Goal: Task Accomplishment & Management: Use online tool/utility

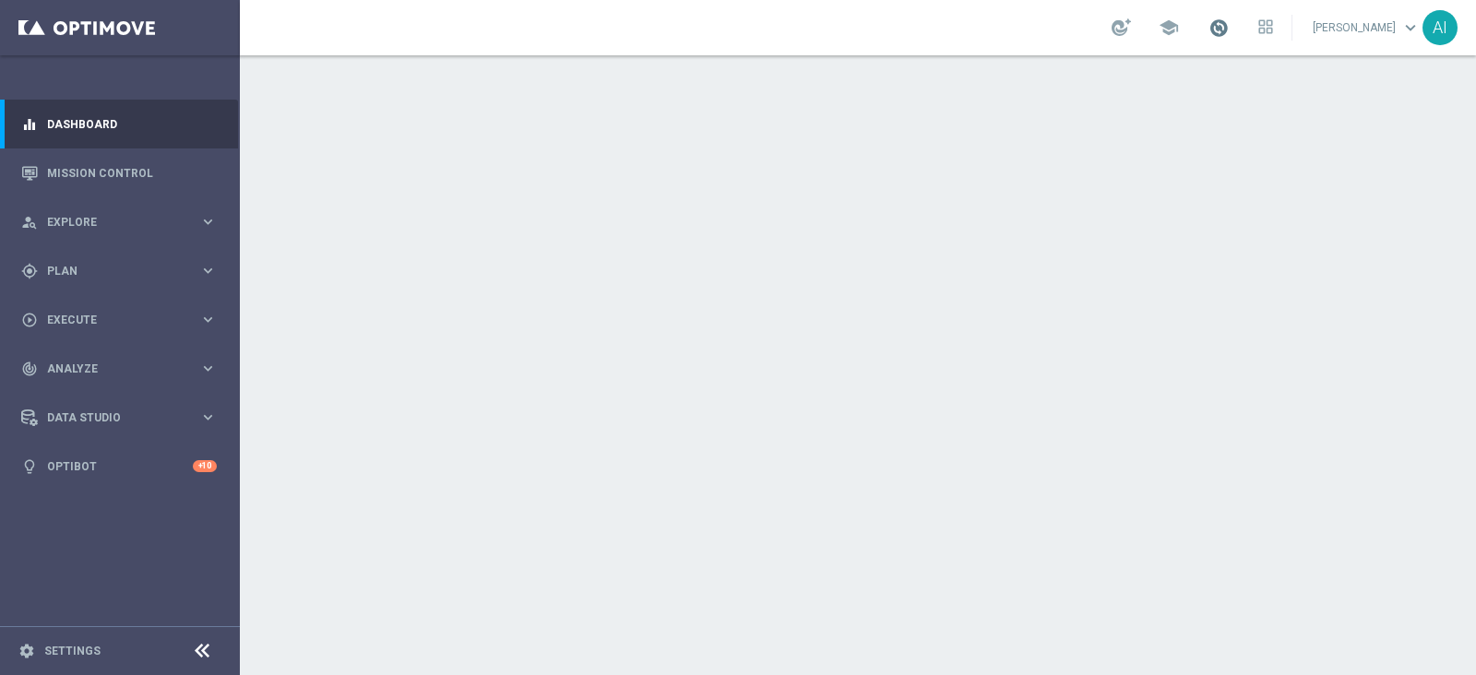
click at [1224, 30] on span at bounding box center [1218, 28] width 20 height 20
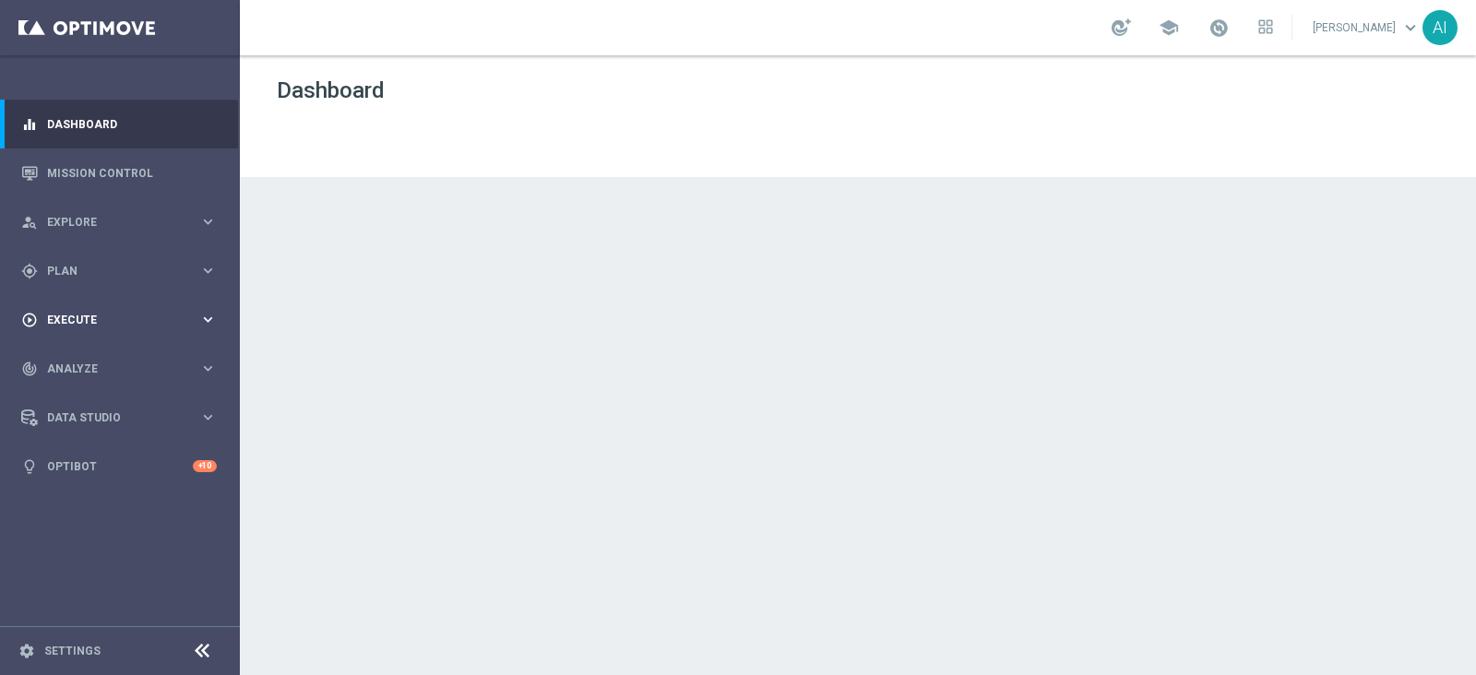
click at [111, 317] on span "Execute" at bounding box center [123, 320] width 152 height 11
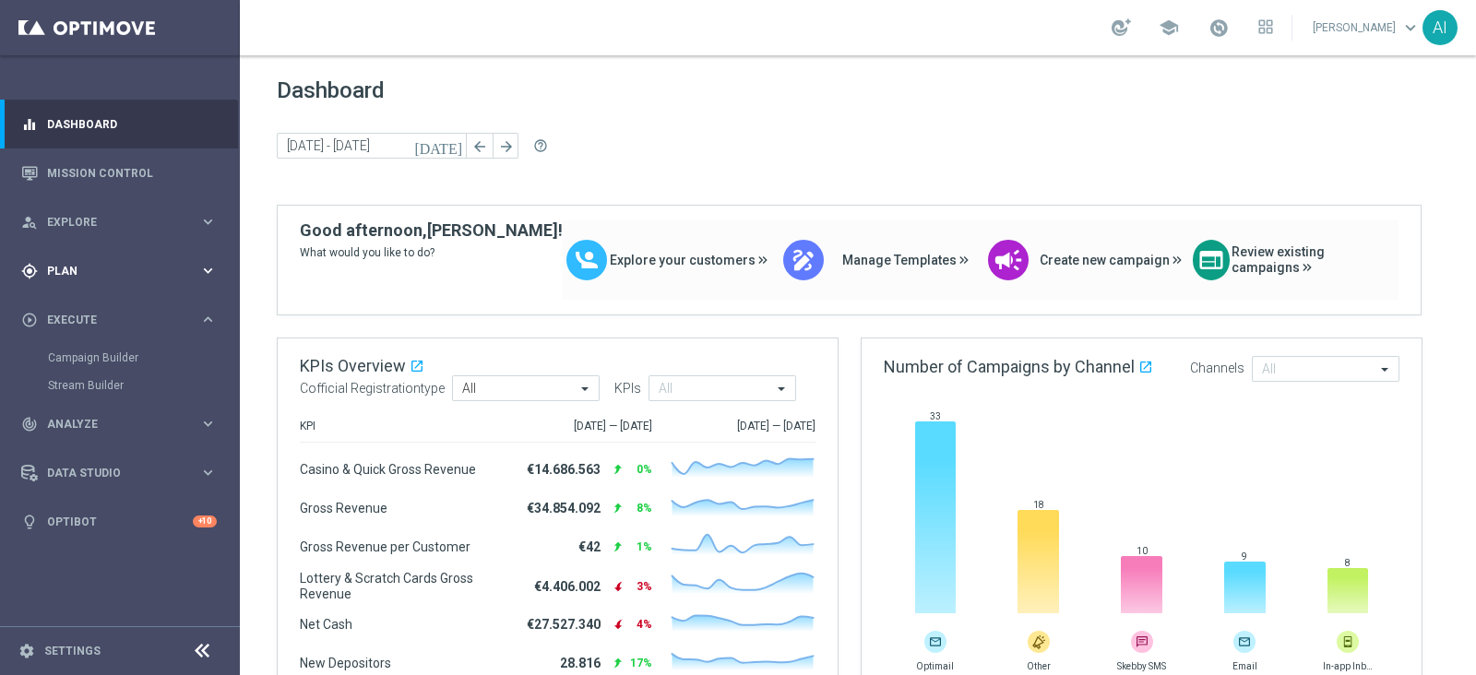
click at [125, 276] on div "gps_fixed Plan" at bounding box center [110, 271] width 178 height 17
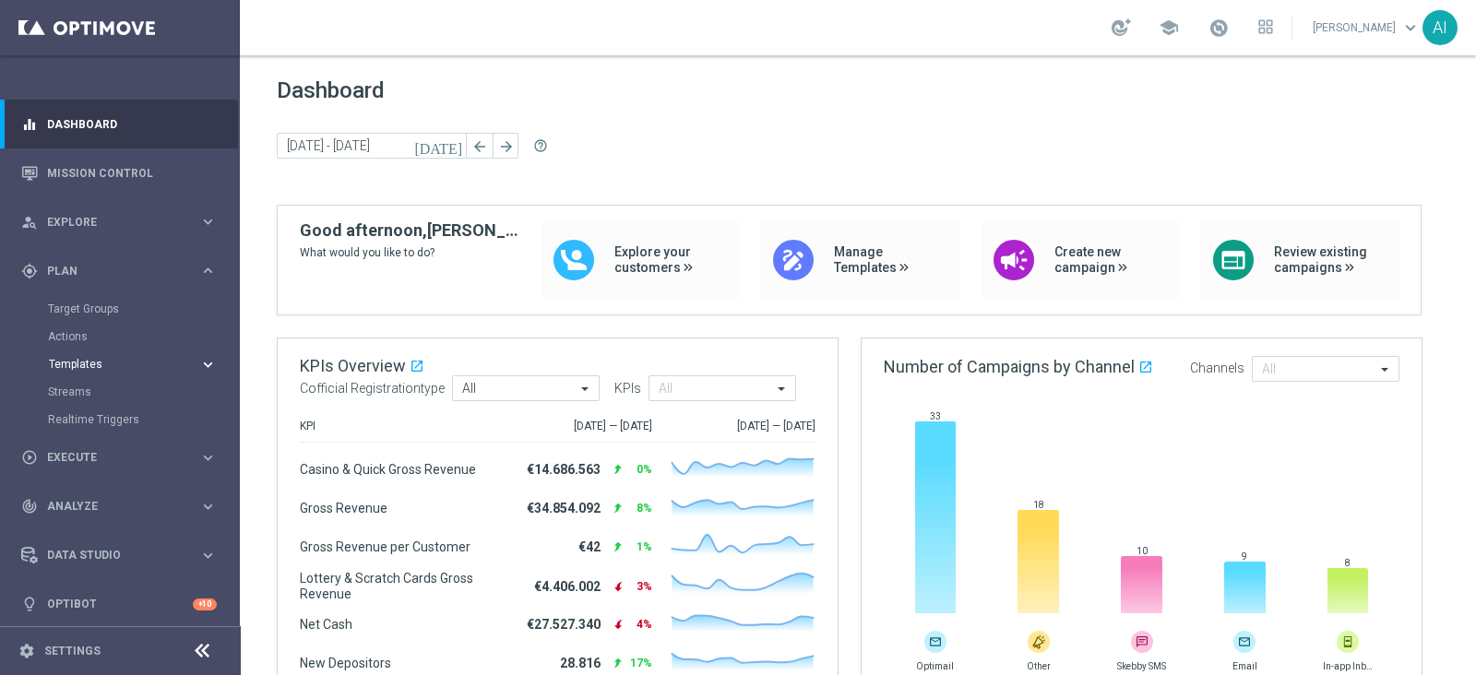
click at [115, 360] on span "Templates" at bounding box center [115, 364] width 132 height 11
click at [80, 388] on link "Optimail" at bounding box center [124, 392] width 135 height 15
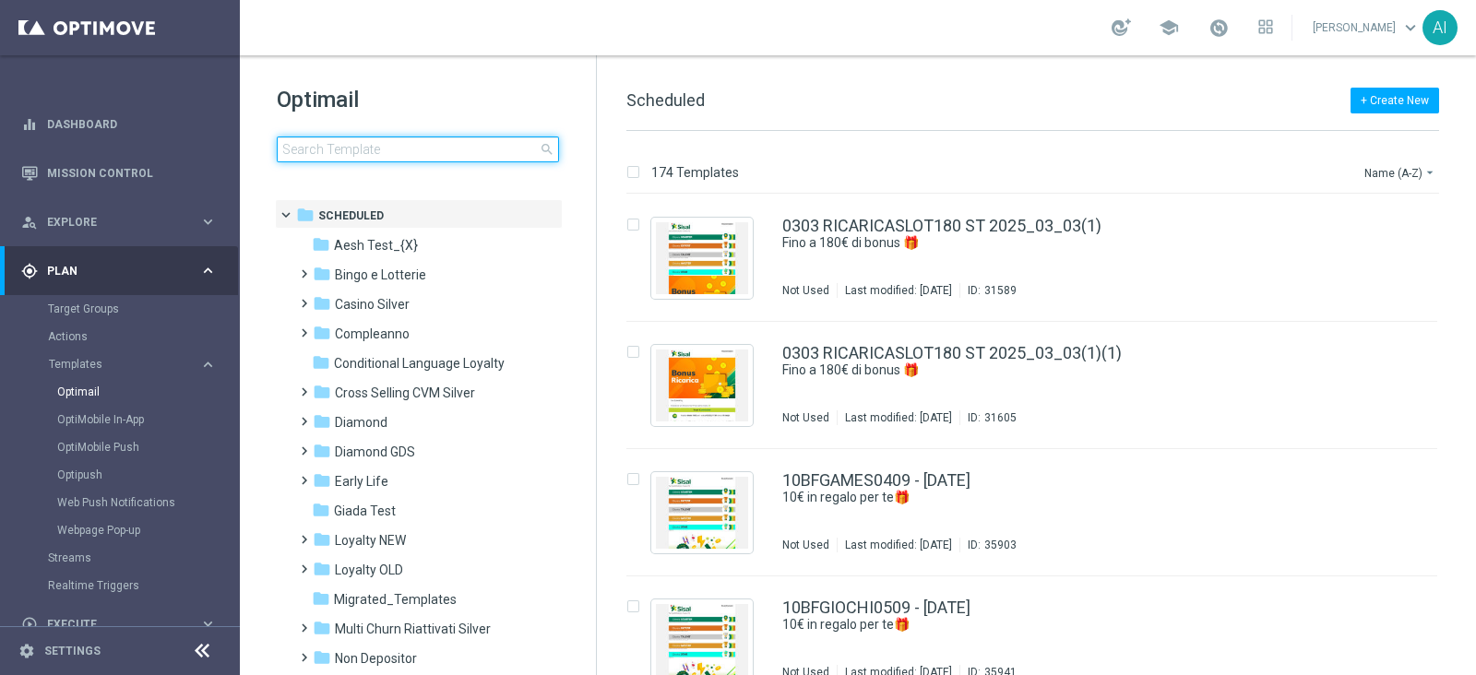
click at [415, 159] on input at bounding box center [418, 150] width 282 height 26
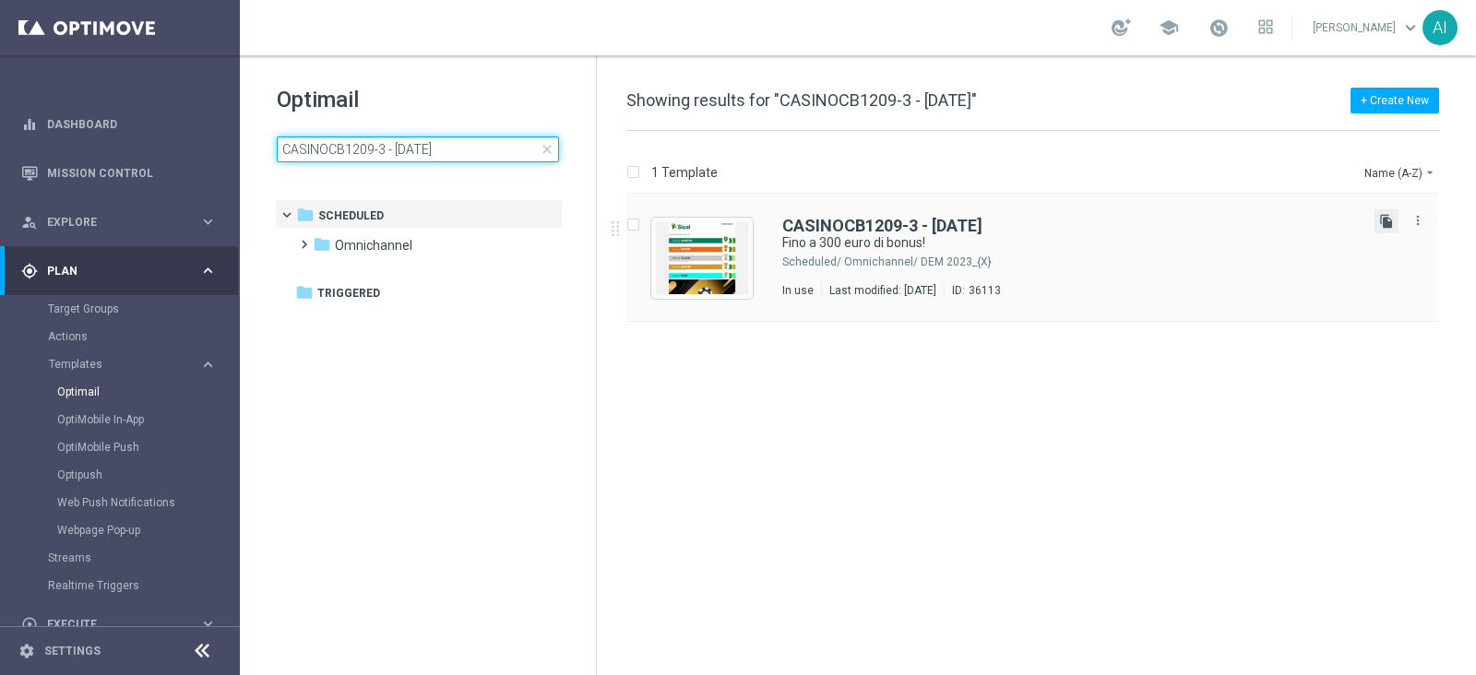
type input "CASINOCB1209-3 - 12.09.2025"
click at [1386, 220] on icon "file_copy" at bounding box center [1386, 221] width 15 height 15
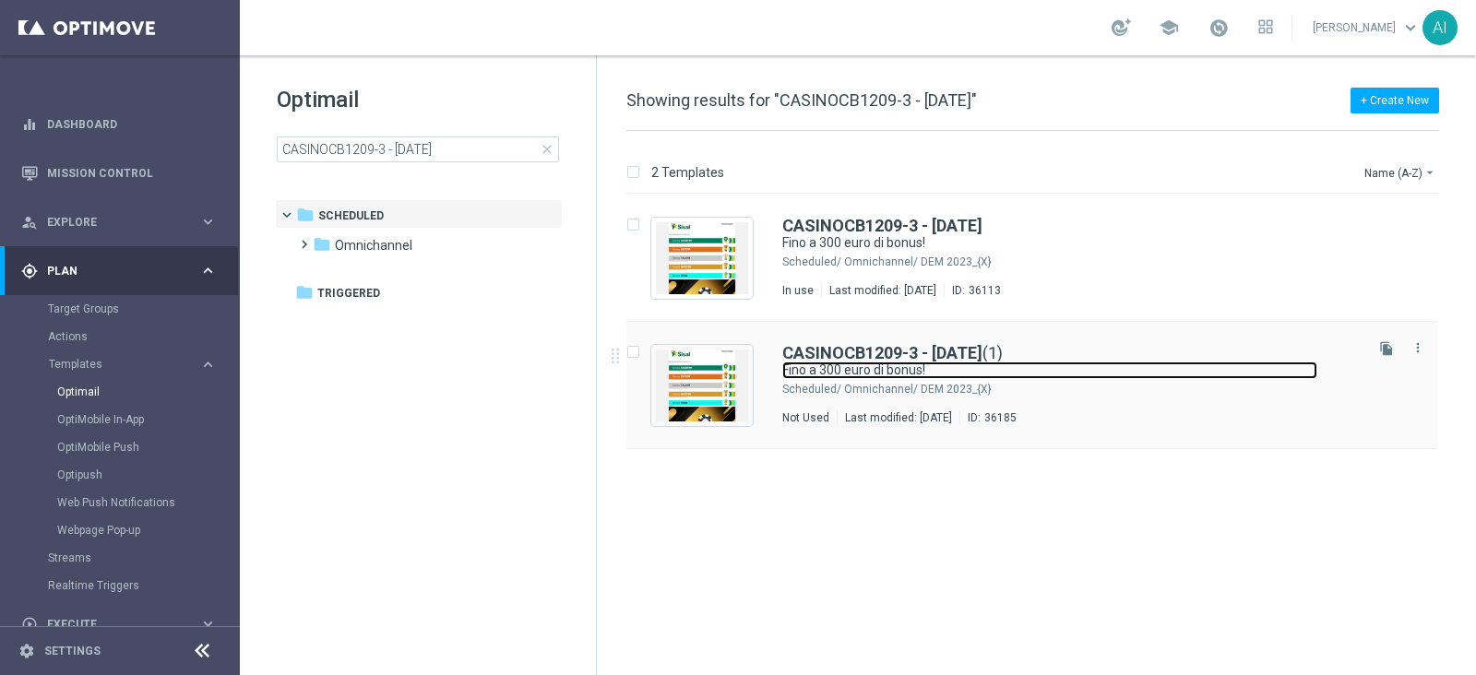
click at [1090, 364] on link "Fino a 300 euro di bonus!" at bounding box center [1049, 371] width 535 height 18
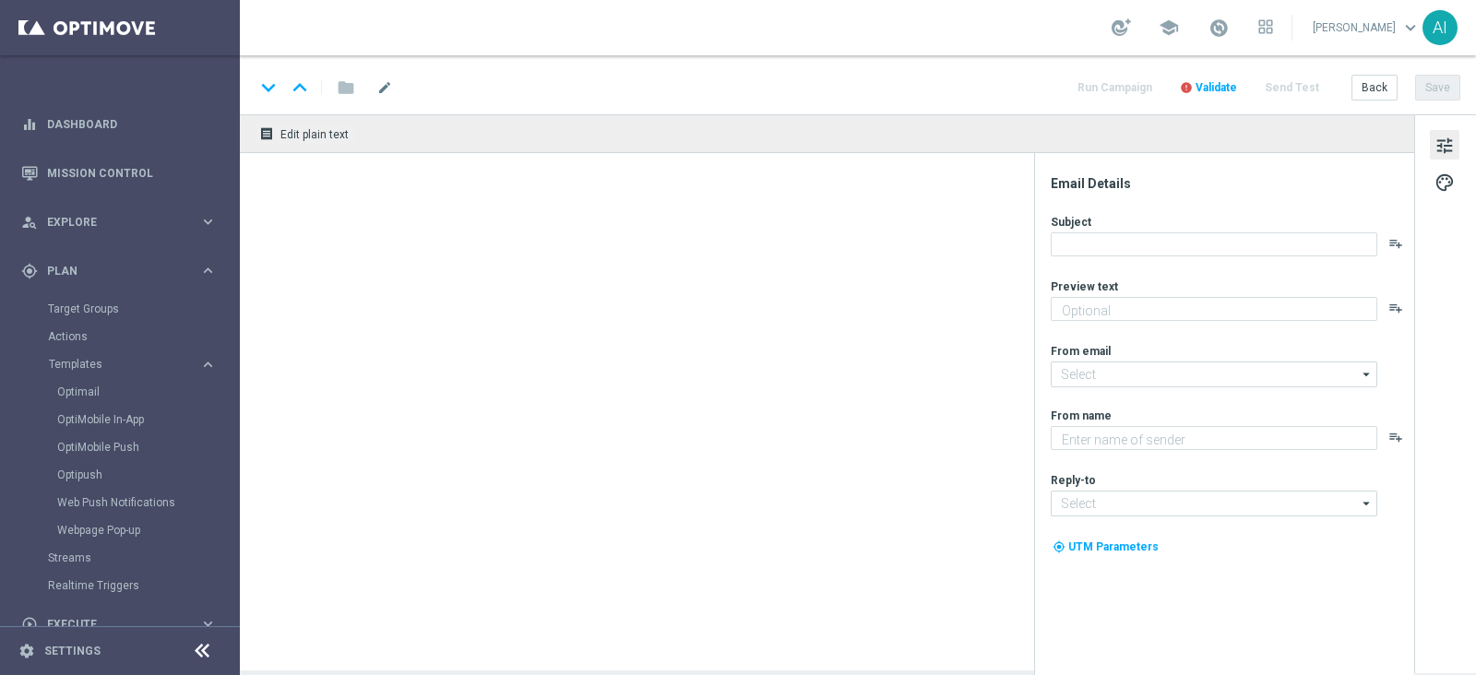
type textarea "Scopri cosa ti abbiamo riservato!"
type input "newsletter@comunicazioni.sisal.it"
type textarea "Sisal"
type input "info@sisal.it"
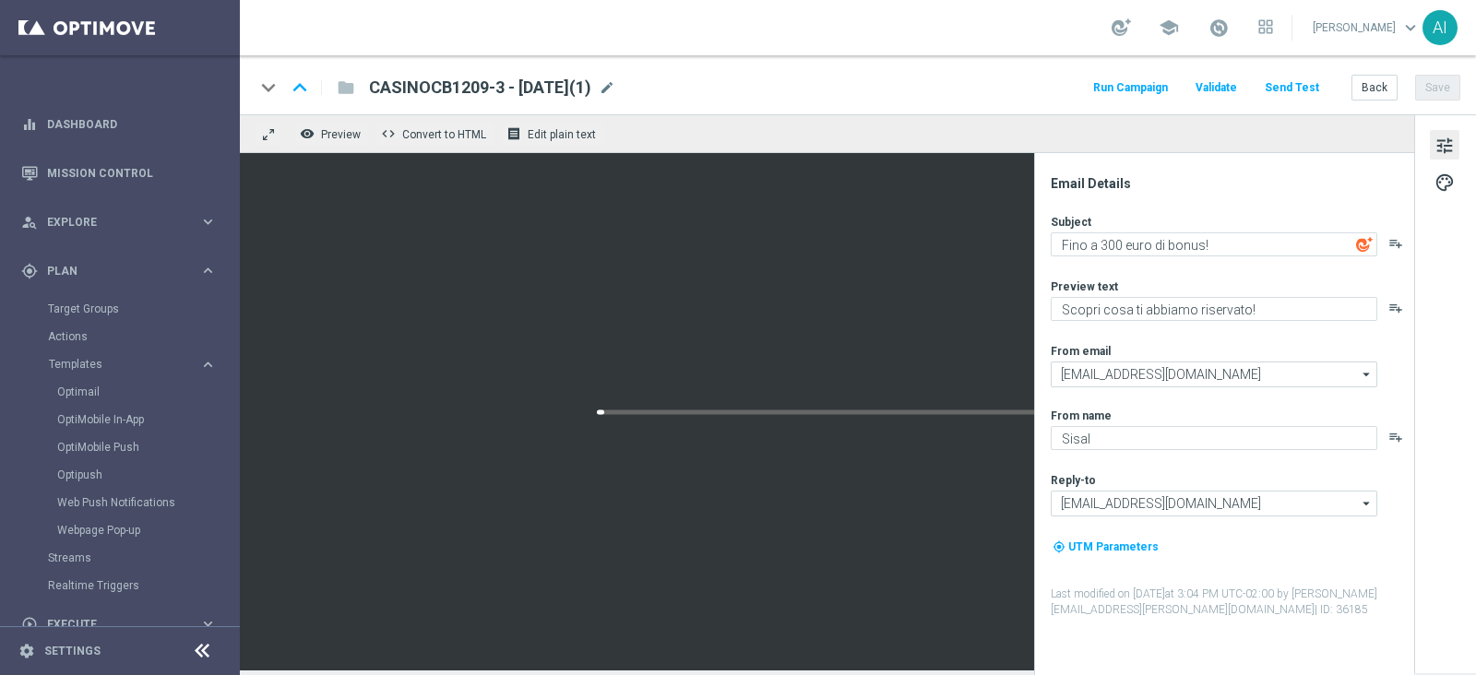
click at [493, 89] on span "CASINOCB1209-3 - 12.09.2025(1)" at bounding box center [480, 88] width 222 height 22
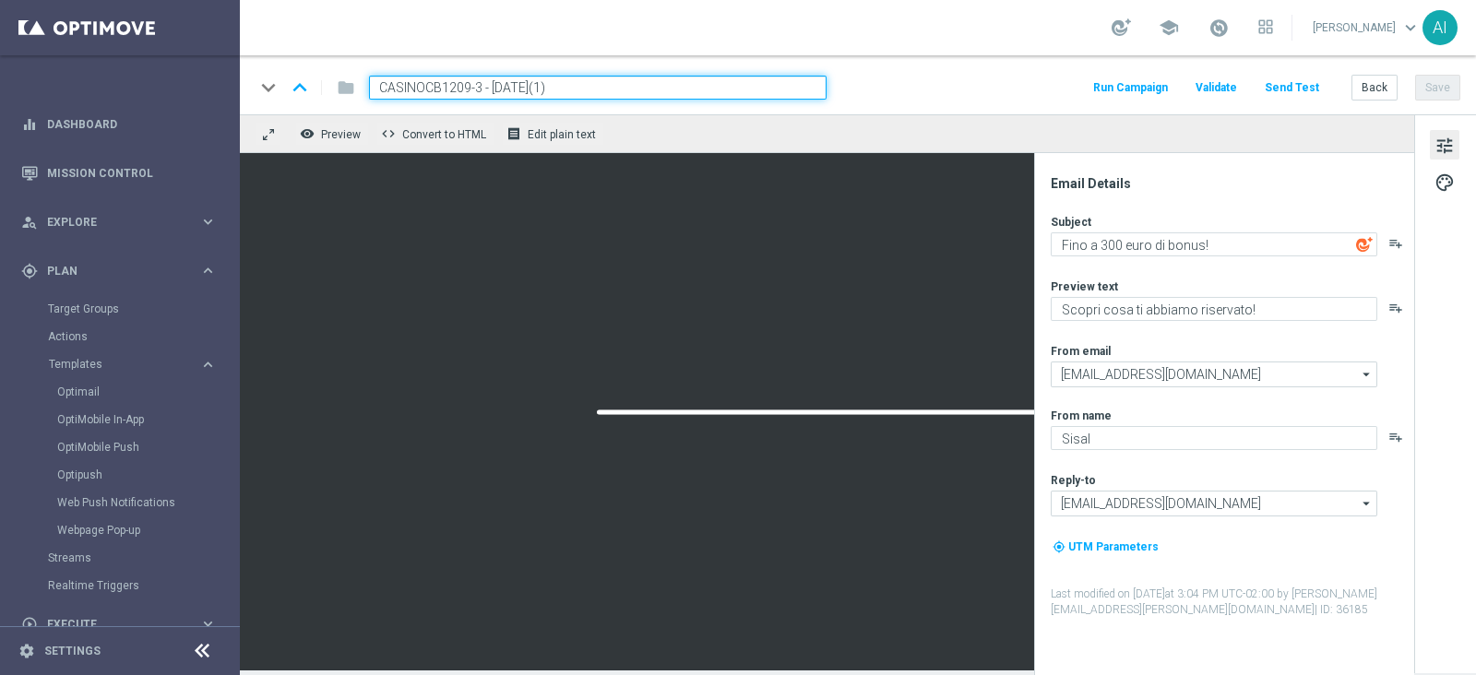
click at [453, 86] on input "CASINOCB1209-3 - 12.09.2025(1)" at bounding box center [598, 88] width 458 height 24
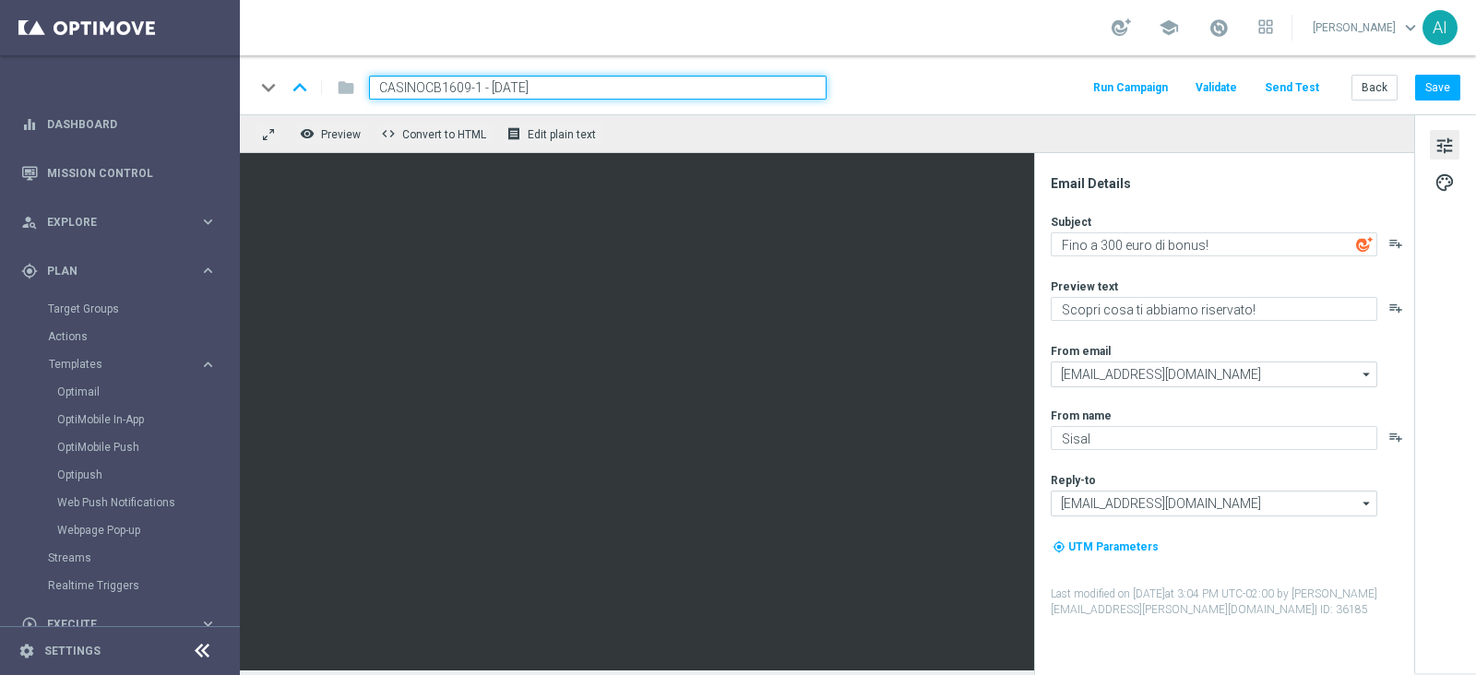
type input "CASINOCB1609-1 - 16.09.2025"
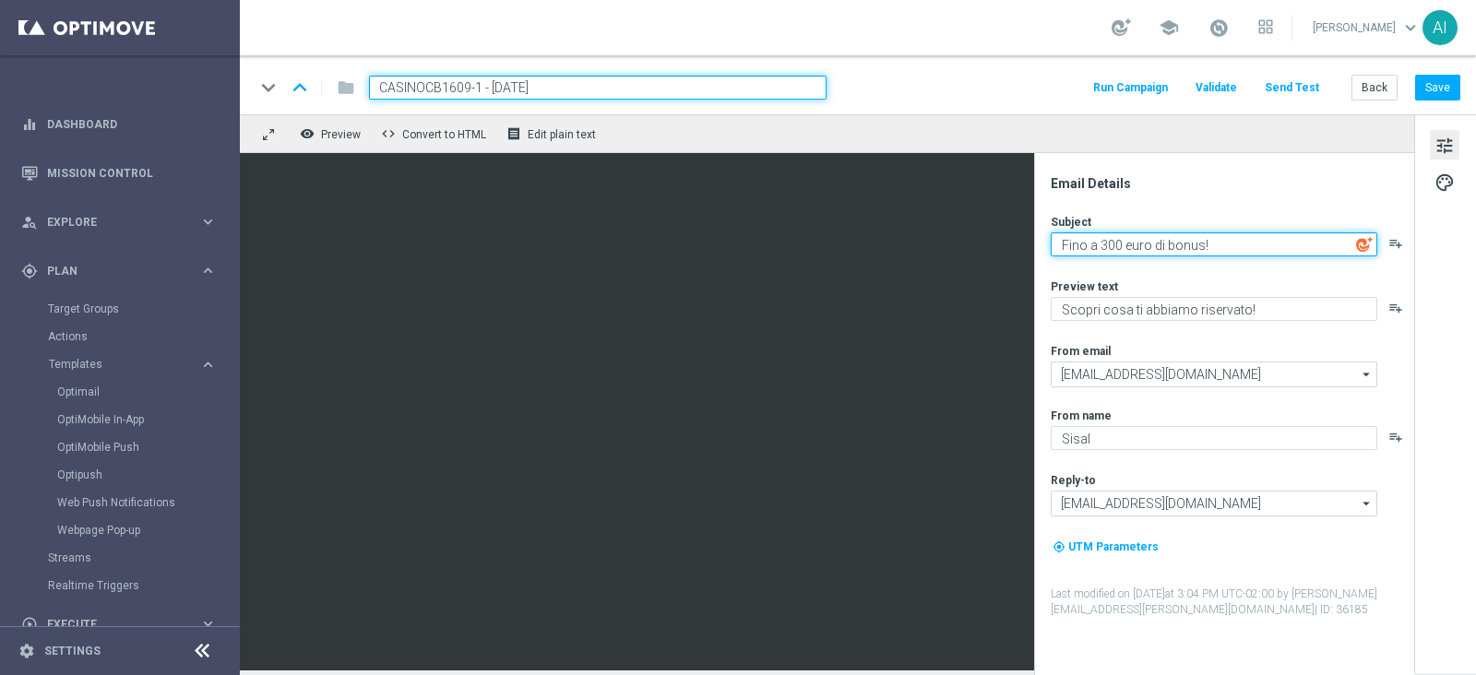
click at [1104, 249] on textarea "Fino a 300 euro di bonus!" at bounding box center [1214, 244] width 327 height 24
type textarea "Fino a 100 euro di bonus!"
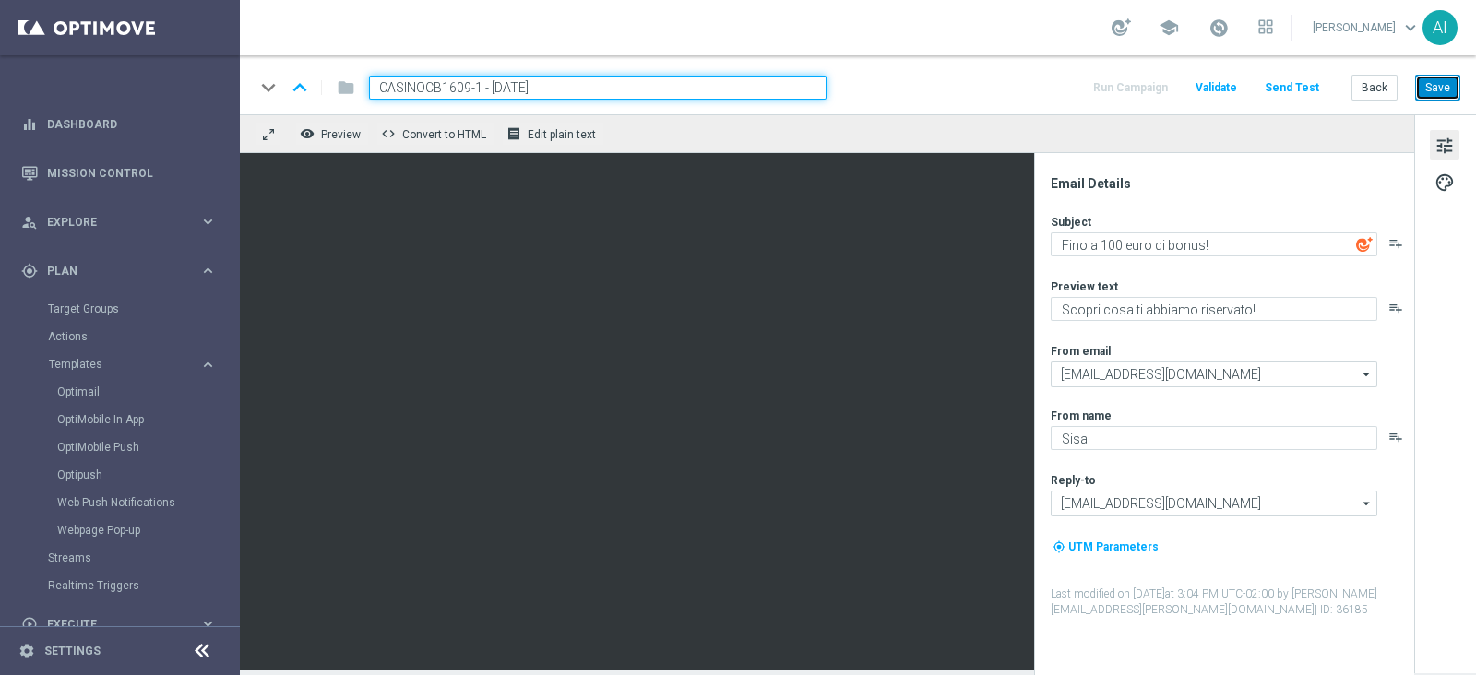
click at [1444, 91] on button "Save" at bounding box center [1437, 88] width 45 height 26
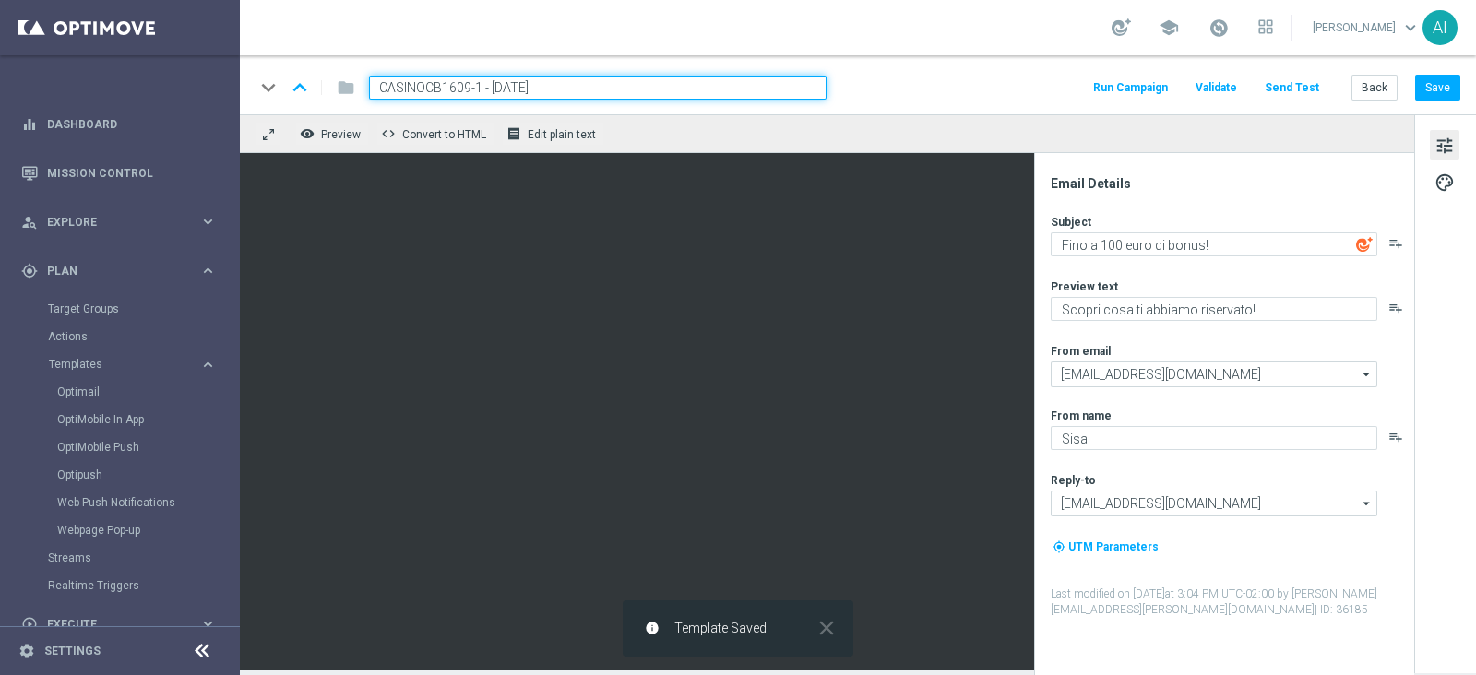
drag, startPoint x: 584, startPoint y: 85, endPoint x: 183, endPoint y: 89, distance: 401.3
click at [186, 89] on main "equalizer Dashboard Mission Control" at bounding box center [738, 337] width 1476 height 675
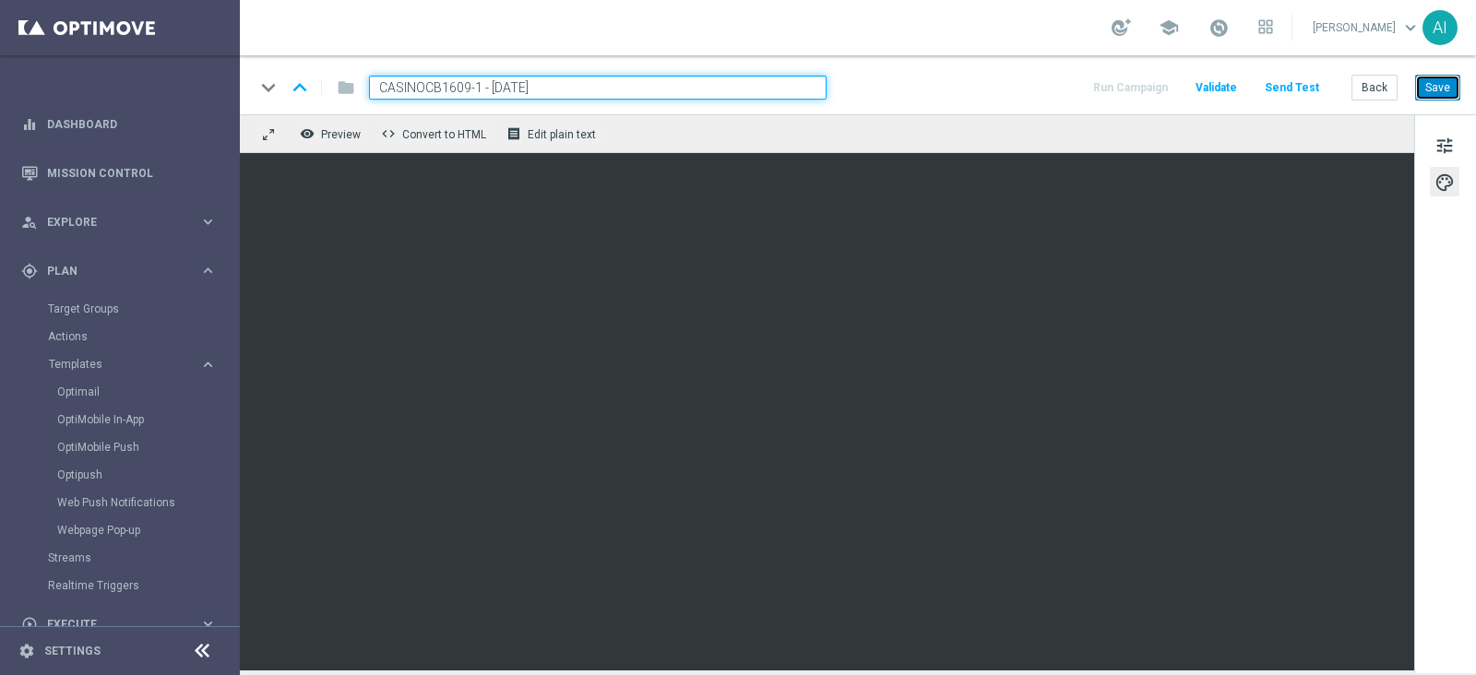
click at [1437, 86] on button "Save" at bounding box center [1437, 88] width 45 height 26
